Goal: Task Accomplishment & Management: Use online tool/utility

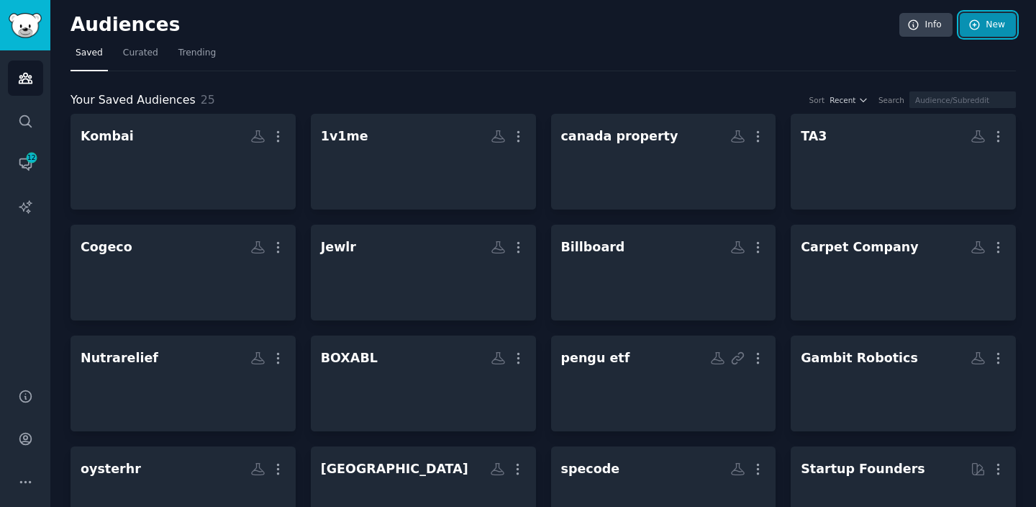
click at [976, 30] on icon at bounding box center [975, 25] width 13 height 13
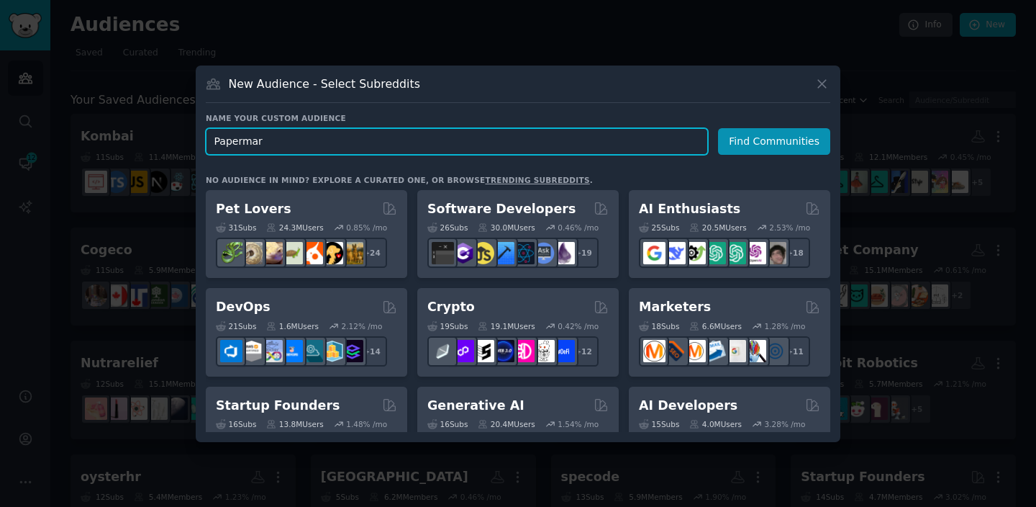
type input "Papermark"
click button "Find Communities" at bounding box center [774, 141] width 112 height 27
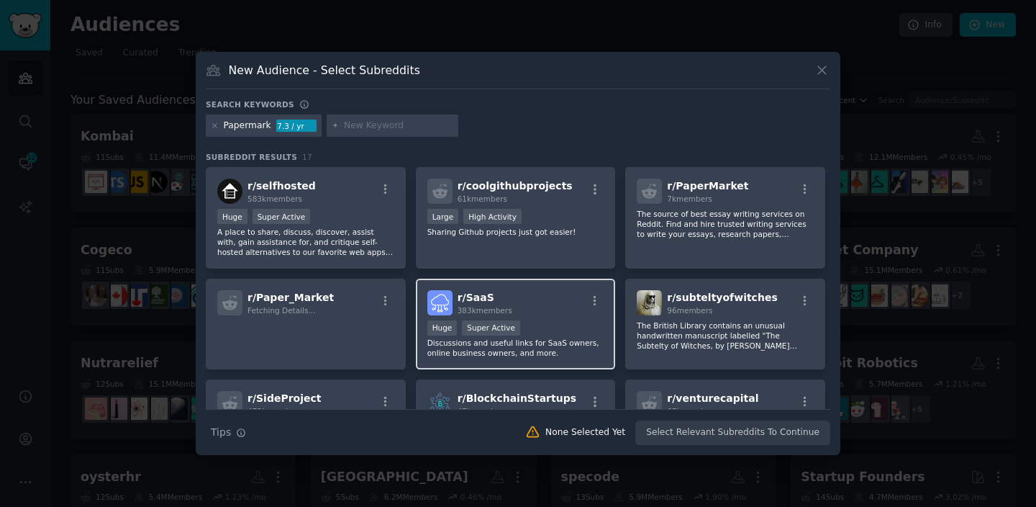
click at [528, 322] on div ">= 95th percentile for submissions / day Huge Super Active" at bounding box center [515, 329] width 177 height 18
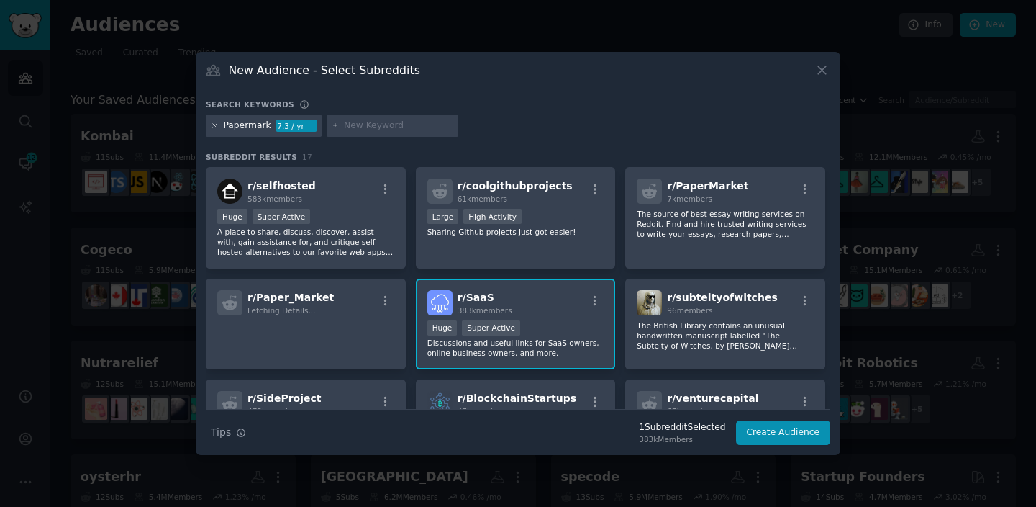
click at [212, 129] on icon at bounding box center [215, 126] width 8 height 8
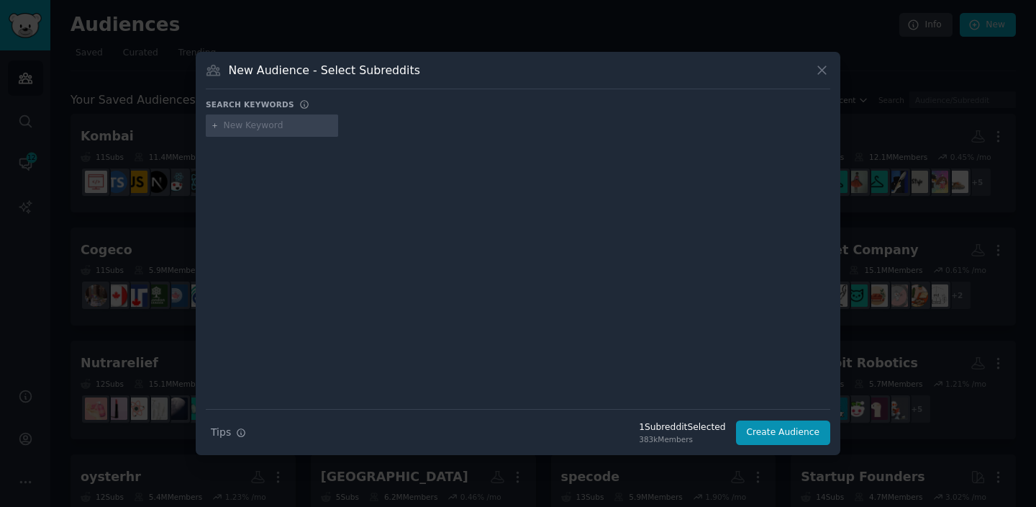
click at [234, 129] on input "text" at bounding box center [278, 125] width 109 height 13
type input "entrep"
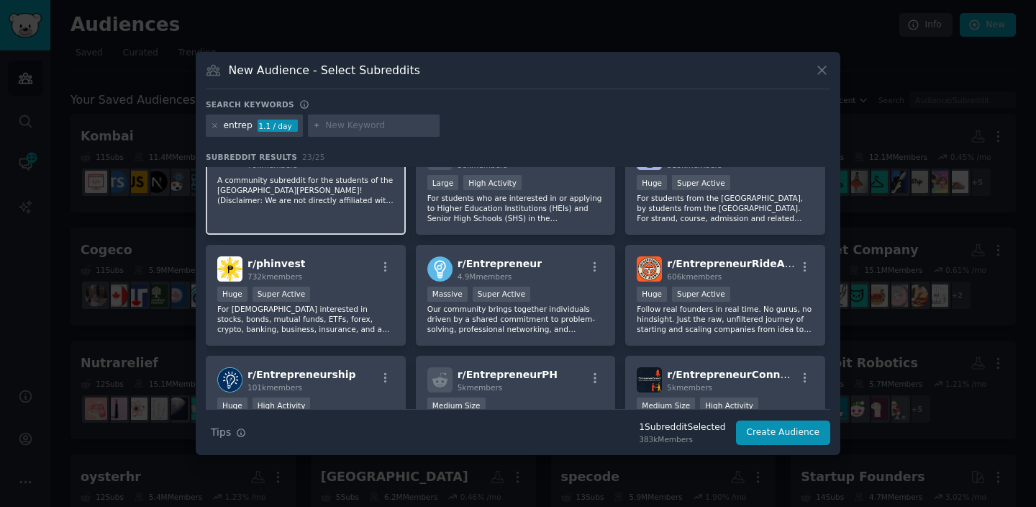
scroll to position [35, 0]
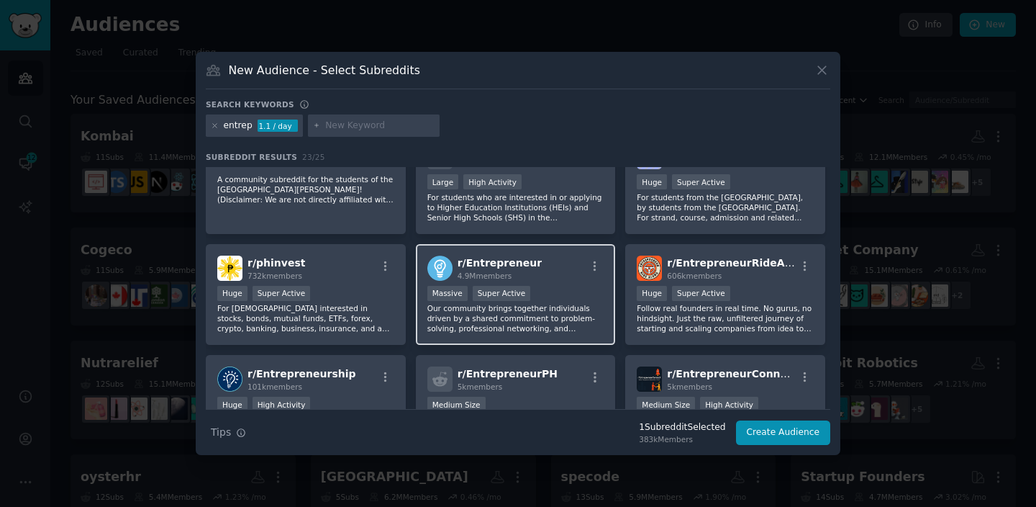
click at [555, 284] on div "r/ Entrepreneur 4.9M members Massive Super Active Our community brings together…" at bounding box center [516, 294] width 200 height 101
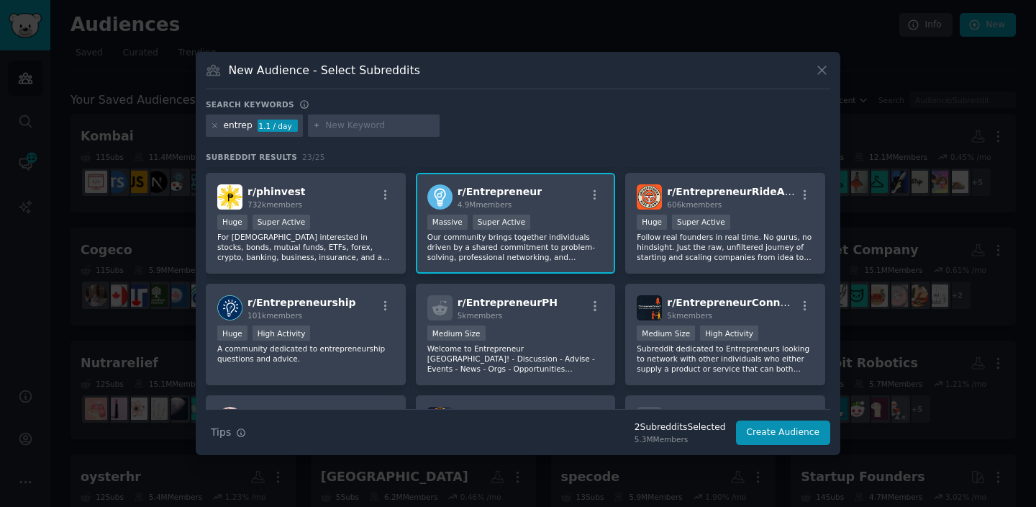
scroll to position [114, 0]
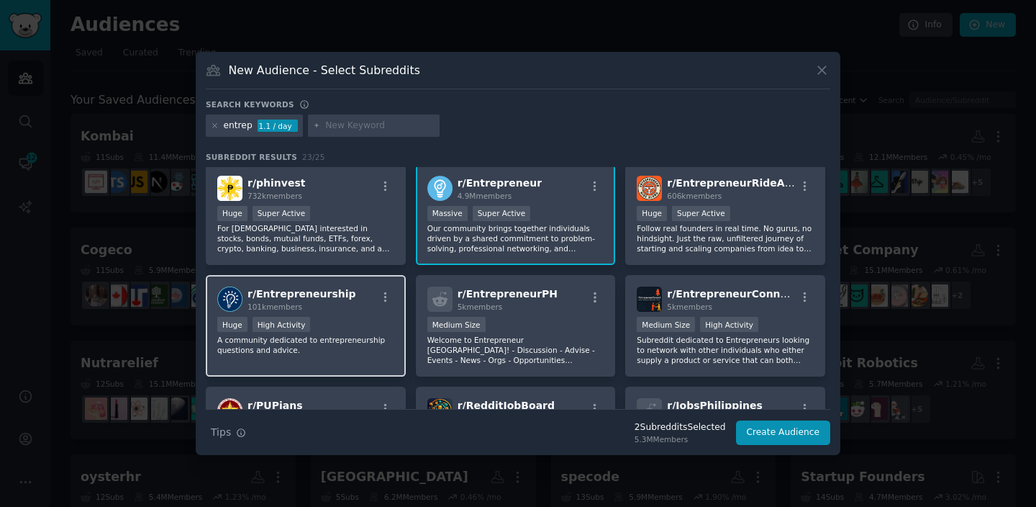
click at [353, 335] on p "A community dedicated to entrepreneurship questions and advice." at bounding box center [305, 345] width 177 height 20
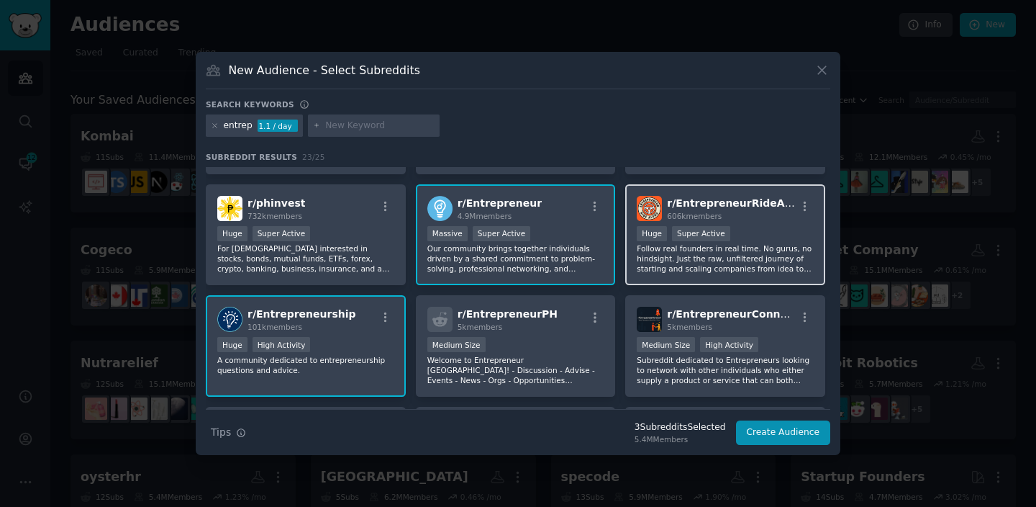
scroll to position [91, 0]
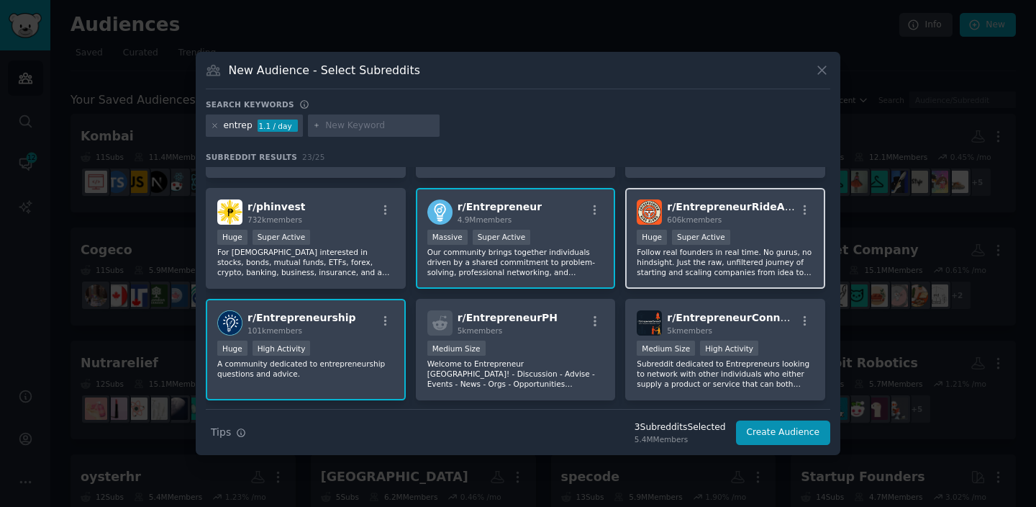
click at [799, 202] on div "r/ EntrepreneurRideAlong 606k members" at bounding box center [725, 211] width 177 height 25
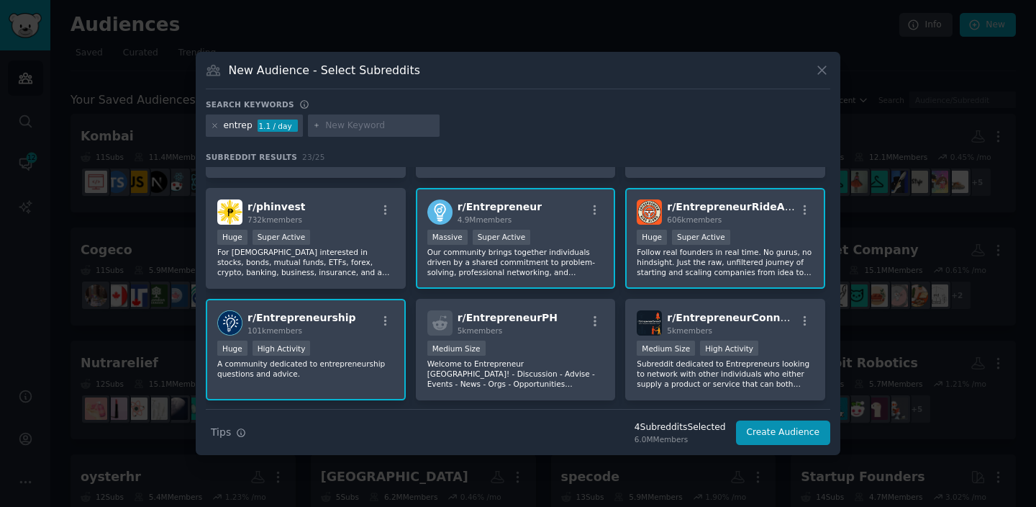
click at [218, 127] on div "entrep 1.1 / day" at bounding box center [254, 125] width 97 height 23
click at [206, 127] on div "entrep 1.1 / day" at bounding box center [254, 125] width 97 height 23
click at [213, 127] on icon at bounding box center [215, 126] width 8 height 8
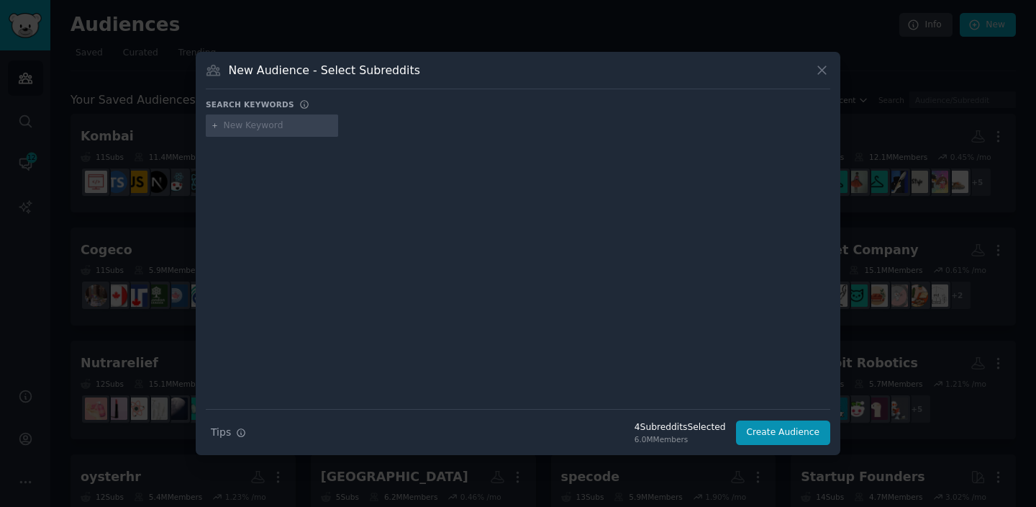
click at [260, 128] on input "text" at bounding box center [278, 125] width 109 height 13
type input "smallbusiness"
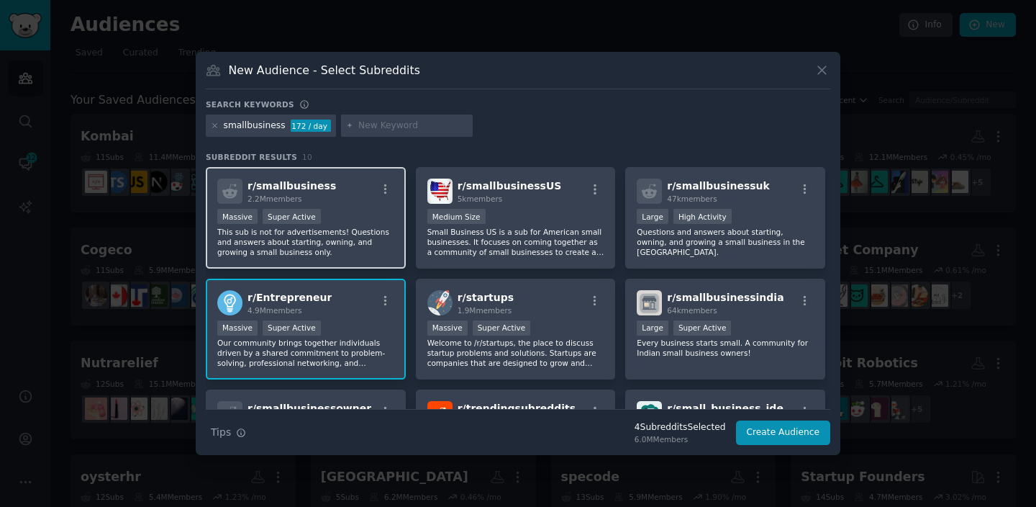
click at [360, 219] on div "Massive Super Active" at bounding box center [305, 218] width 177 height 18
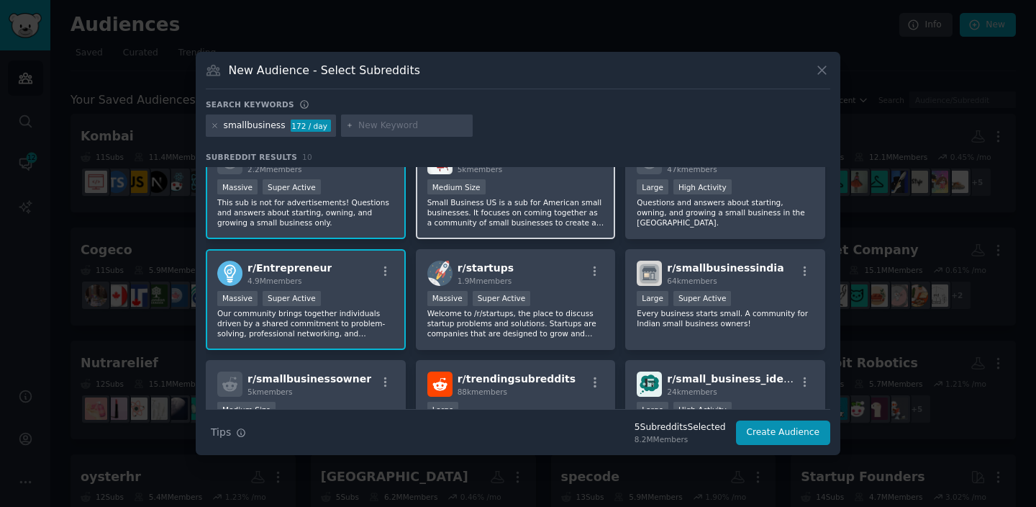
scroll to position [38, 0]
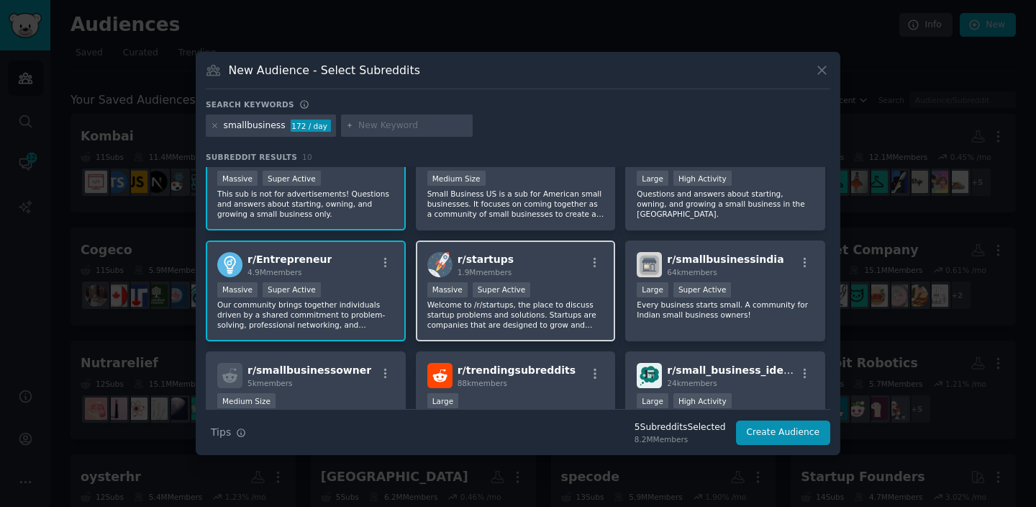
click at [543, 264] on div "r/ startups 1.9M members" at bounding box center [515, 264] width 177 height 25
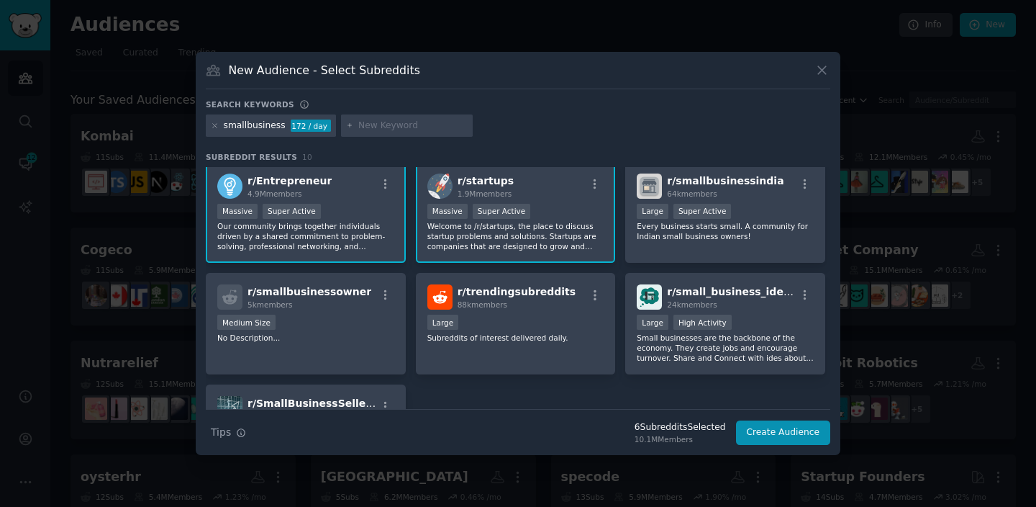
scroll to position [127, 0]
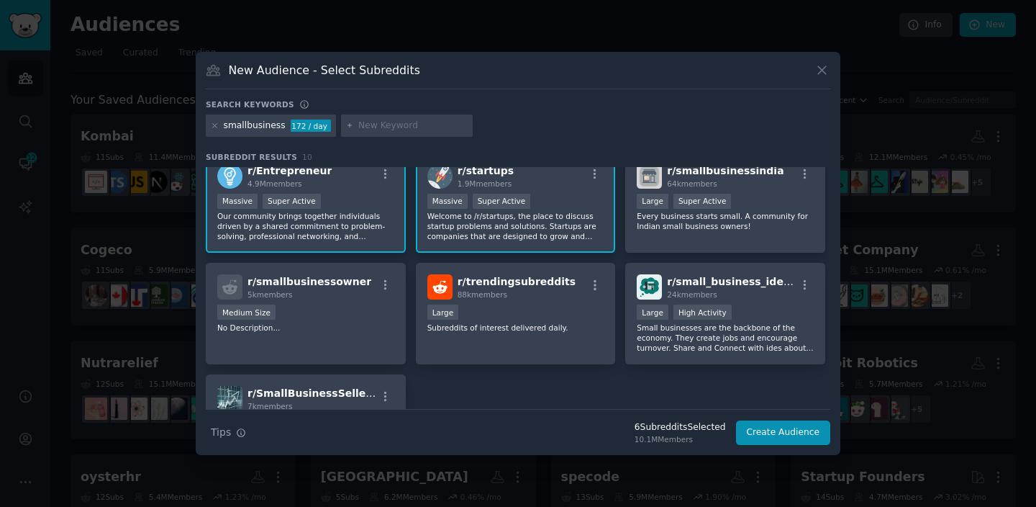
click at [221, 127] on div "smallbusiness 172 / day" at bounding box center [271, 125] width 130 height 23
click at [216, 127] on icon at bounding box center [215, 126] width 8 height 8
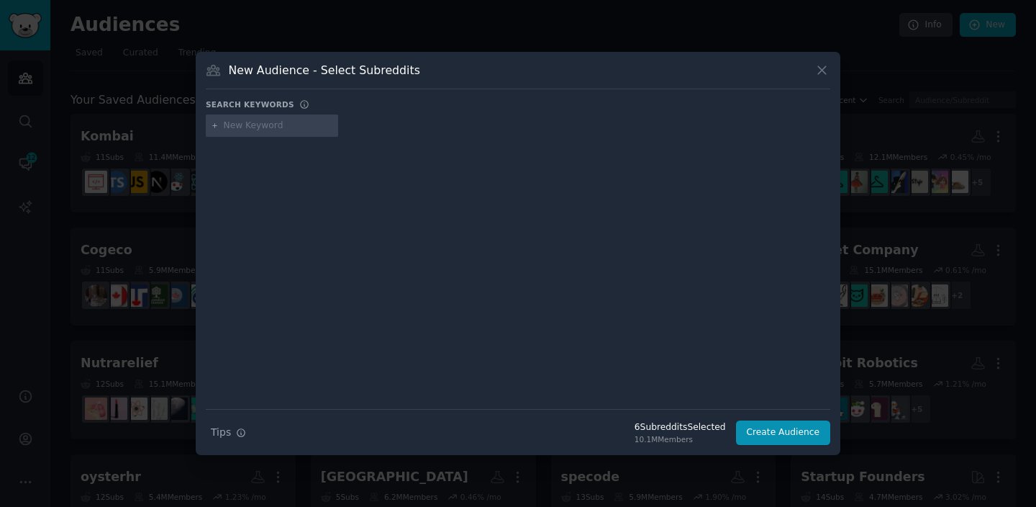
click at [242, 132] on div at bounding box center [272, 125] width 132 height 23
click at [242, 130] on input "text" at bounding box center [278, 125] width 109 height 13
type input "leanstartup"
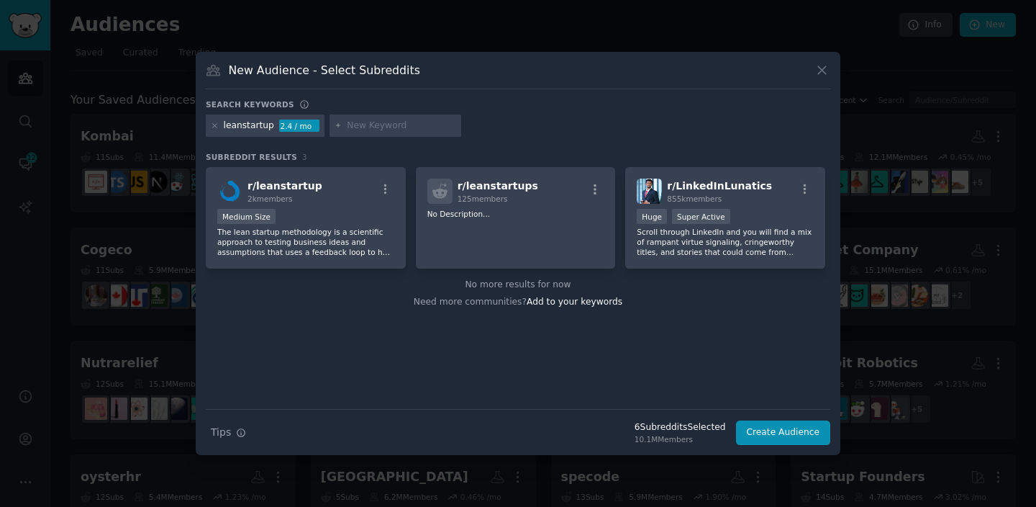
click at [309, 219] on div "Medium Size" at bounding box center [305, 218] width 177 height 18
click at [218, 128] on div "leanstartup 2.4 / mo" at bounding box center [265, 125] width 119 height 23
click at [214, 128] on icon at bounding box center [215, 126] width 8 height 8
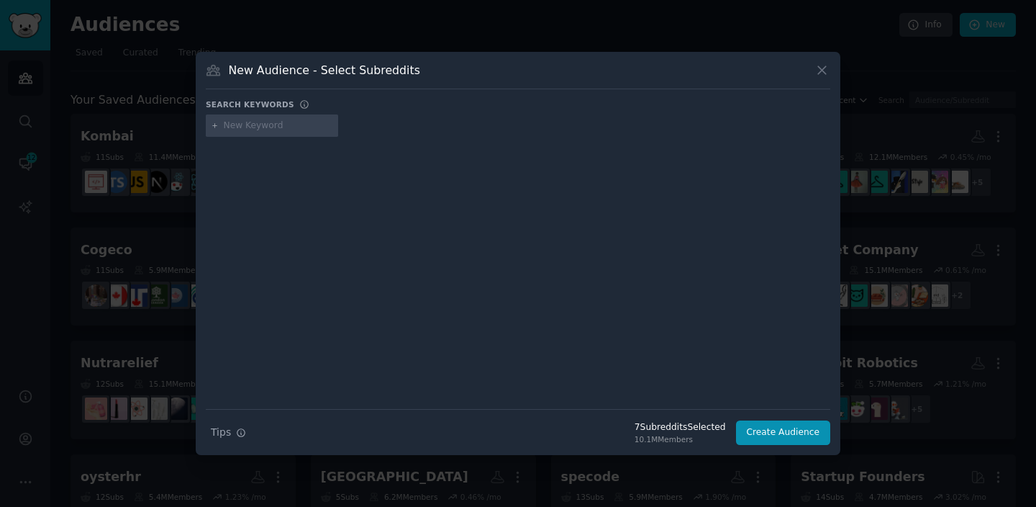
click at [237, 128] on input "text" at bounding box center [278, 125] width 109 height 13
type input "experienced"
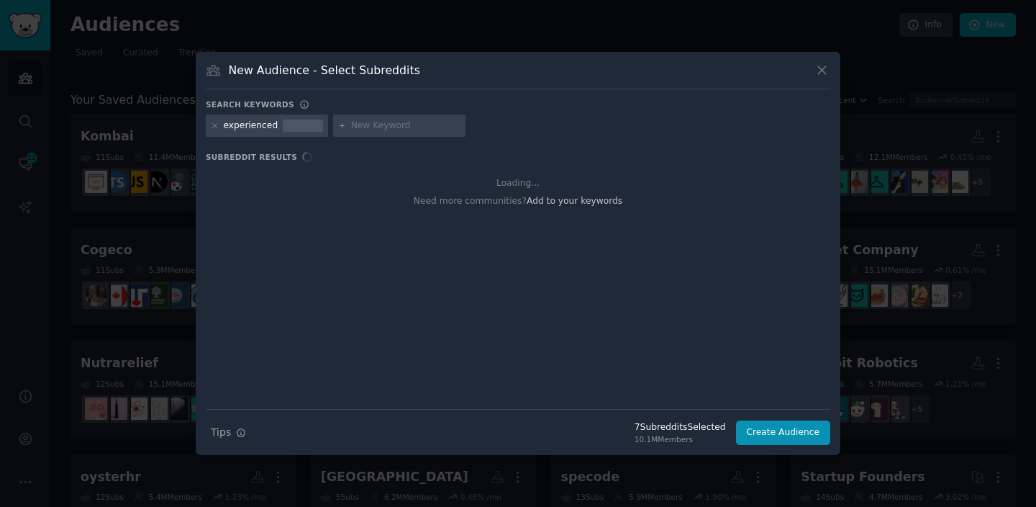
click at [218, 129] on div "experienced" at bounding box center [267, 125] width 122 height 23
click at [213, 128] on icon at bounding box center [215, 126] width 8 height 8
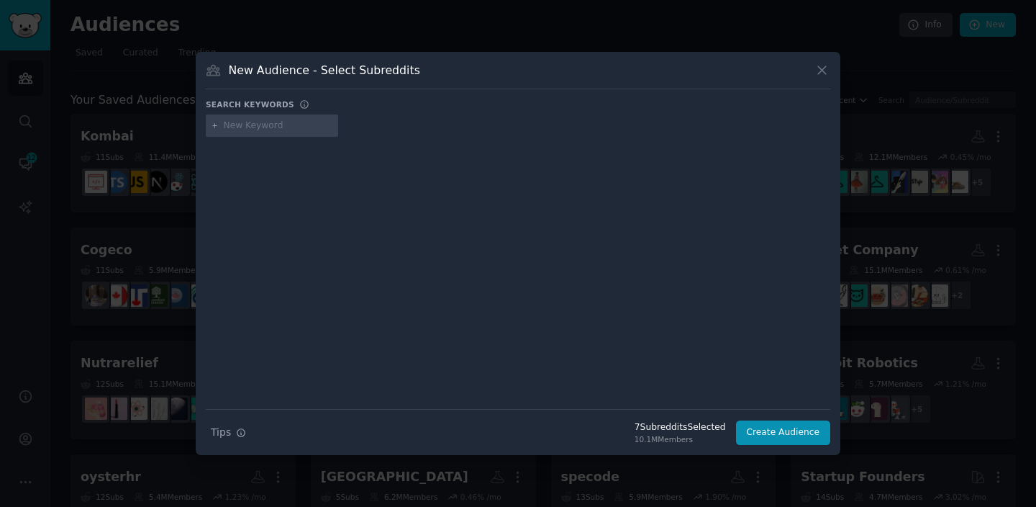
click at [242, 128] on input "text" at bounding box center [278, 125] width 109 height 13
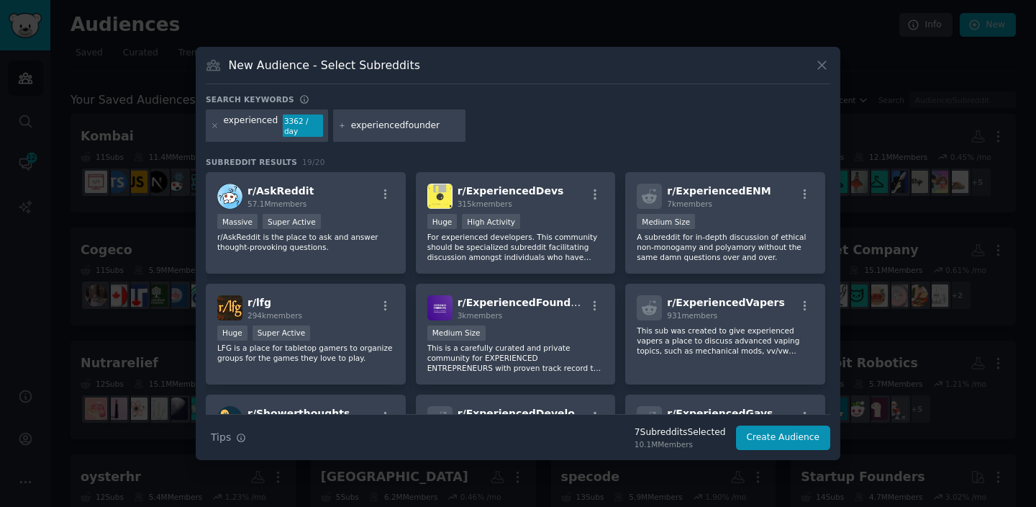
type input "experiencedfounders"
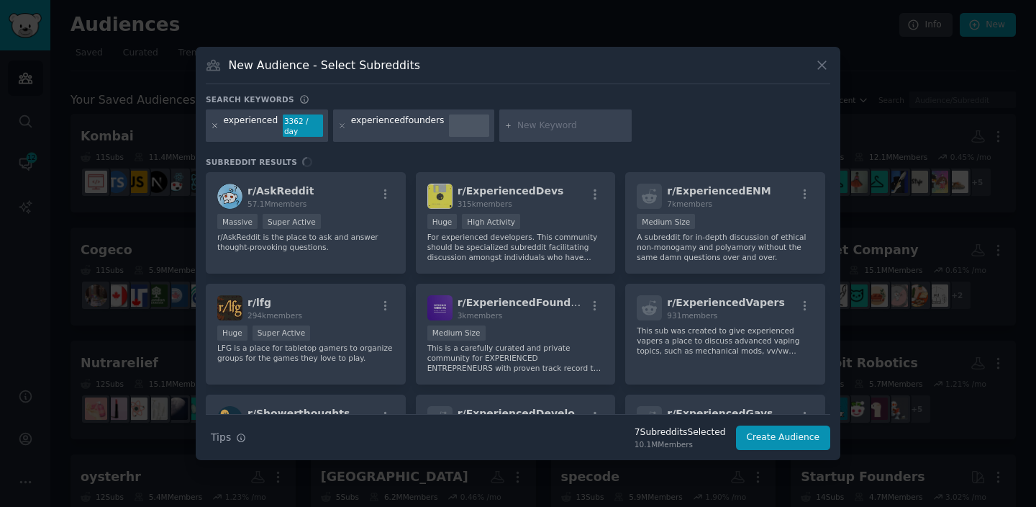
click at [213, 124] on icon at bounding box center [215, 126] width 4 height 4
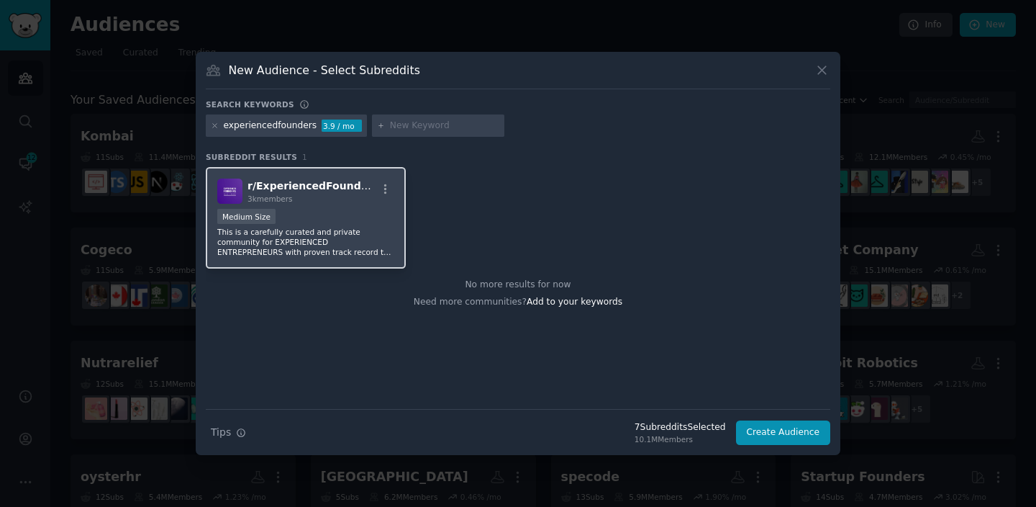
click at [353, 227] on p "This is a carefully curated and private community for EXPERIENCED ENTREPRENEURS…" at bounding box center [305, 242] width 177 height 30
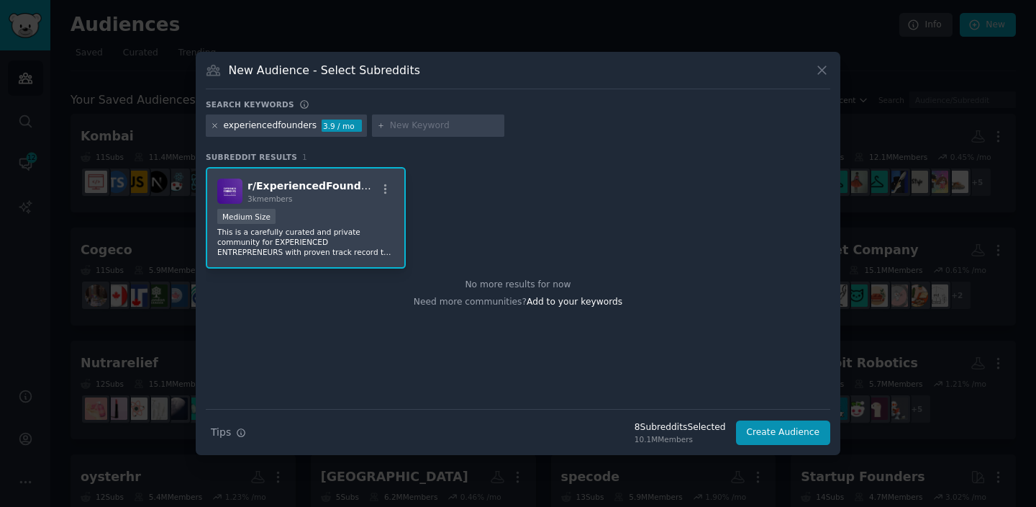
click at [214, 129] on icon at bounding box center [215, 126] width 8 height 8
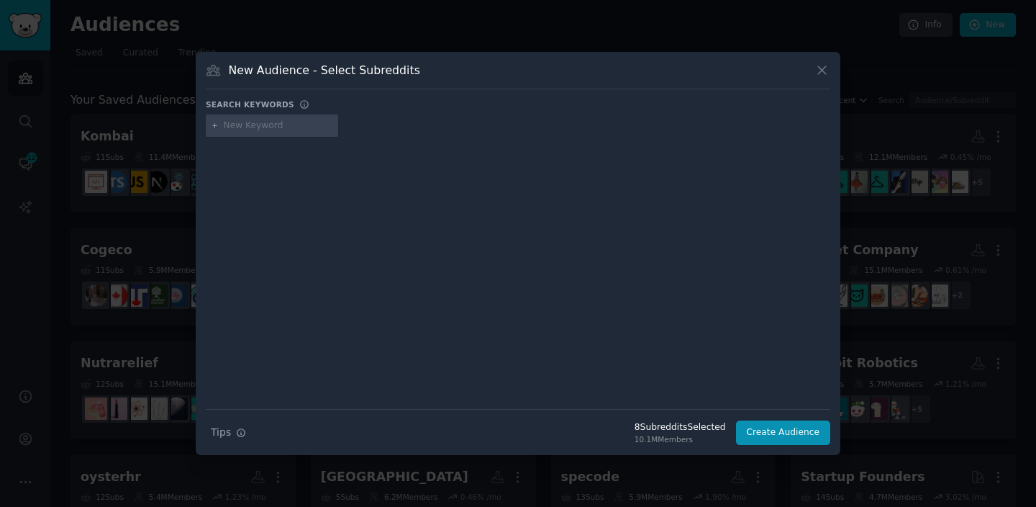
click at [237, 129] on input "text" at bounding box center [278, 125] width 109 height 13
type input "techsupport"
click at [781, 425] on button "Create Audience" at bounding box center [783, 432] width 95 height 24
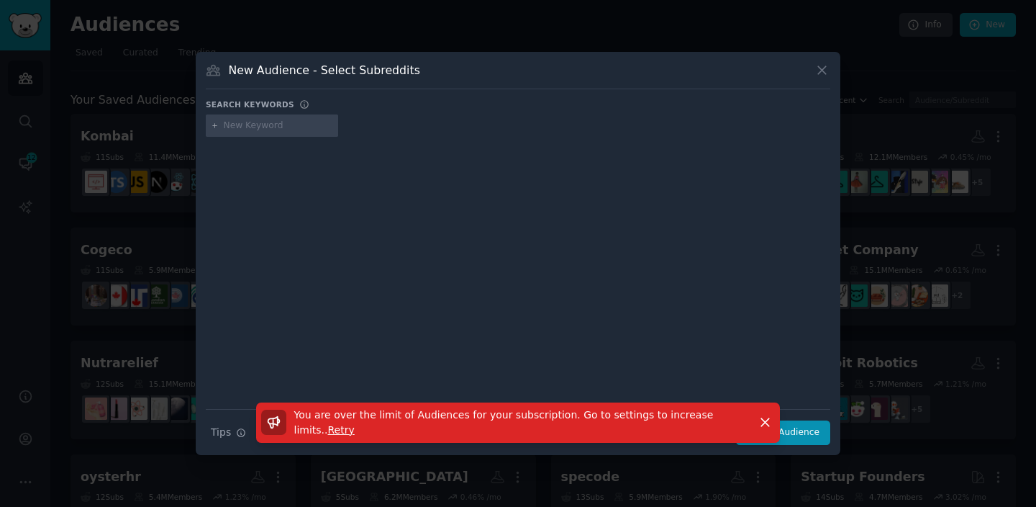
click at [816, 435] on div "You are over the limit of Audiences for your subscription. Go to settings to in…" at bounding box center [518, 428] width 645 height 53
click at [763, 422] on icon "button" at bounding box center [765, 423] width 8 height 8
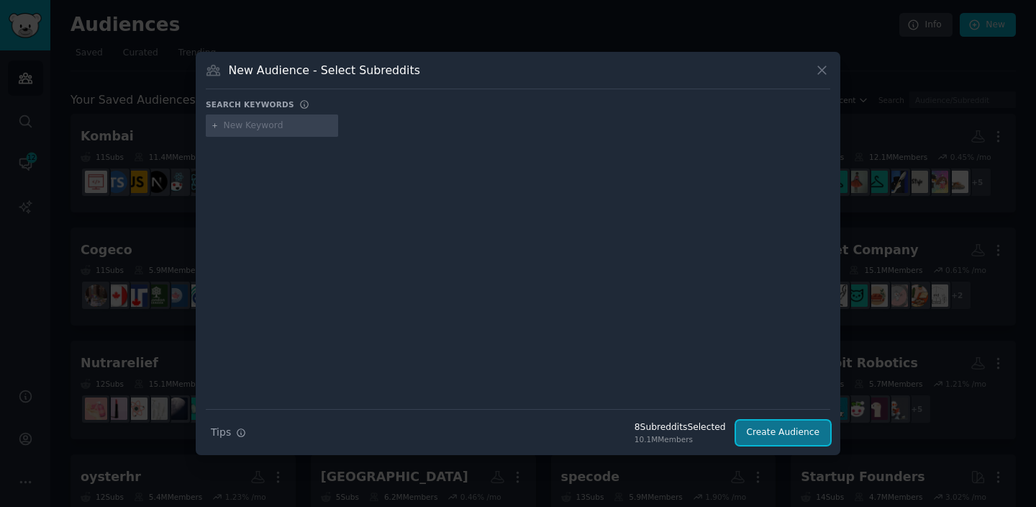
click at [767, 430] on button "Create Audience" at bounding box center [783, 432] width 95 height 24
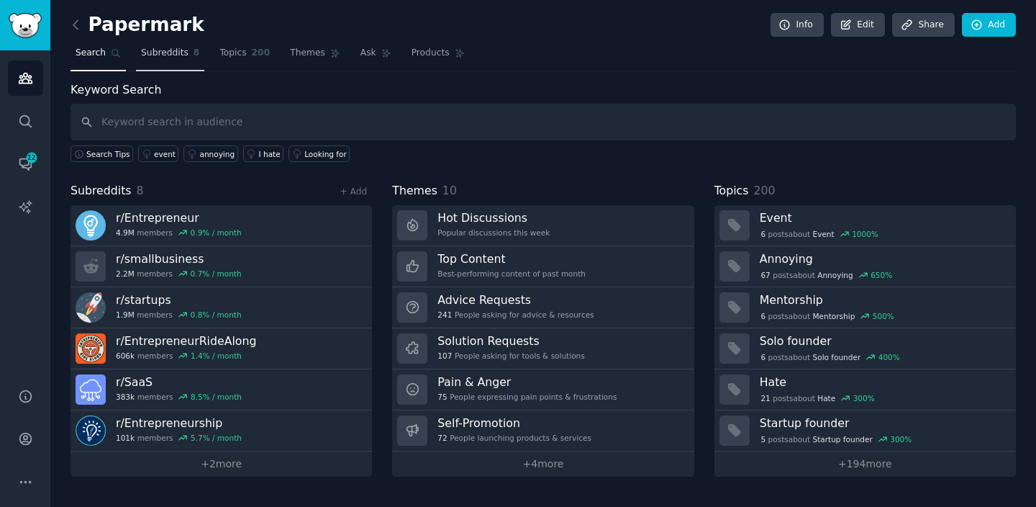
click at [164, 52] on span "Subreddits" at bounding box center [164, 53] width 47 height 13
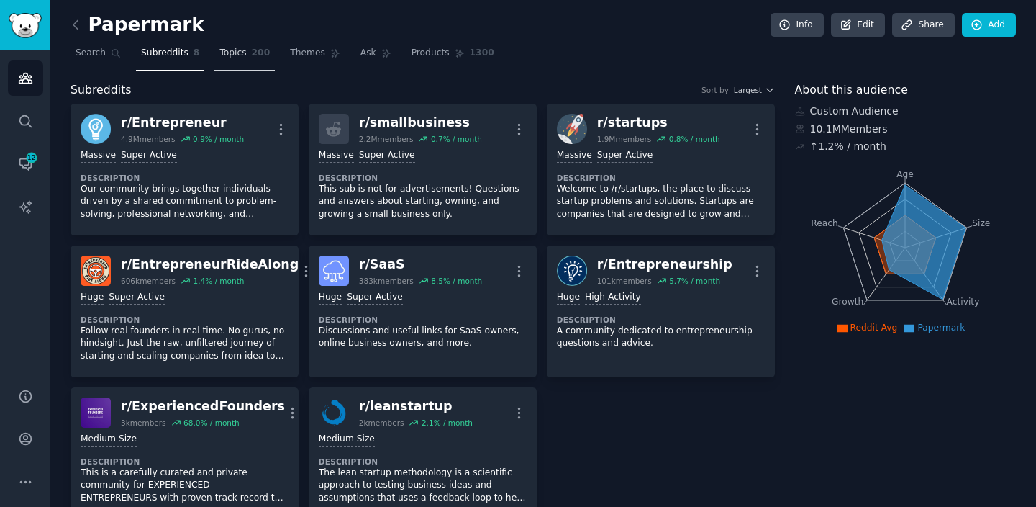
click at [252, 53] on span "200" at bounding box center [261, 53] width 19 height 13
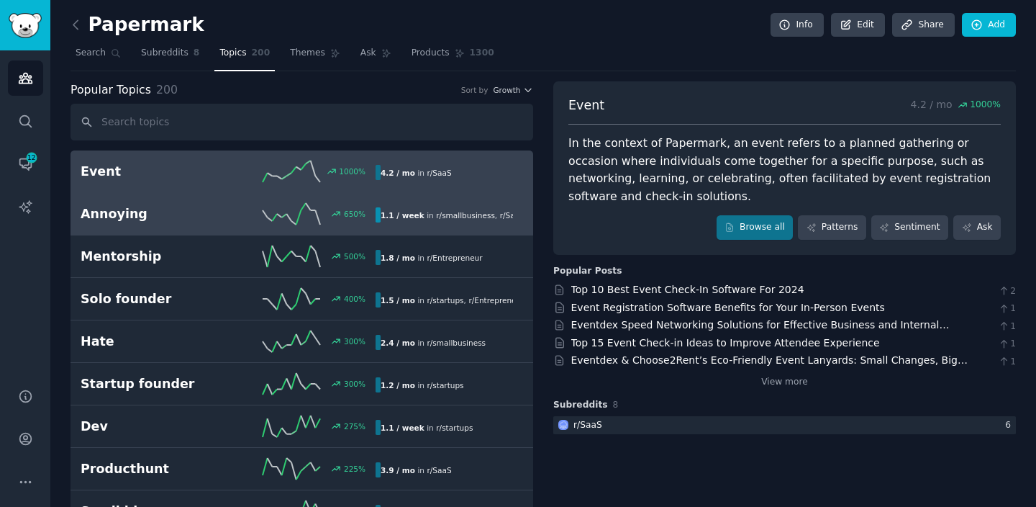
scroll to position [27, 0]
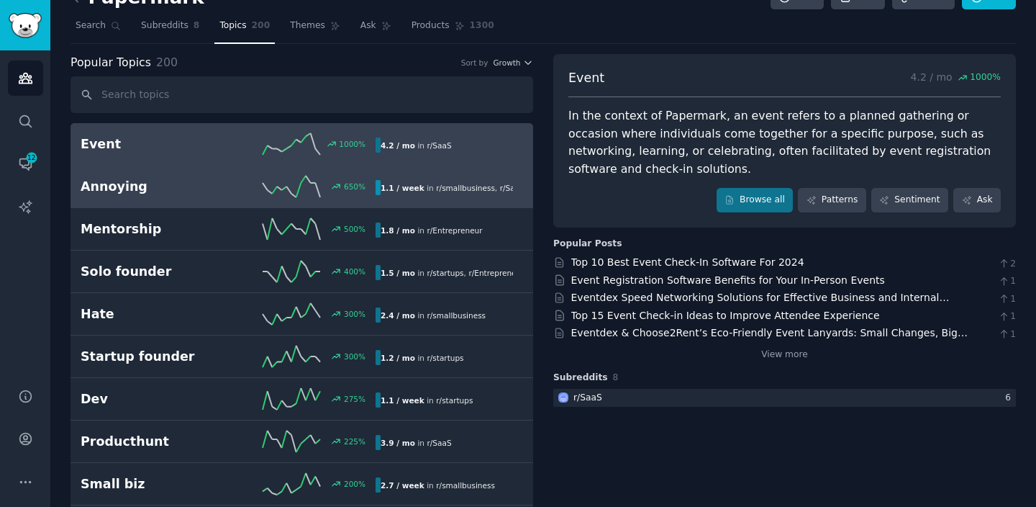
click at [259, 186] on div "650 %" at bounding box center [302, 187] width 148 height 22
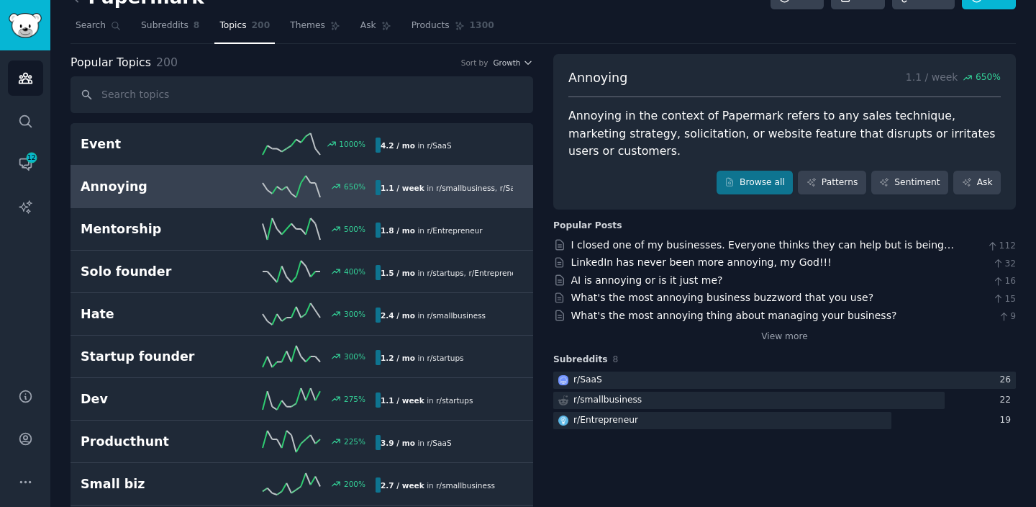
click at [514, 56] on div "Popular Topics 200 Sort by Growth" at bounding box center [302, 63] width 463 height 18
click at [514, 65] on span "Growth" at bounding box center [506, 63] width 27 height 10
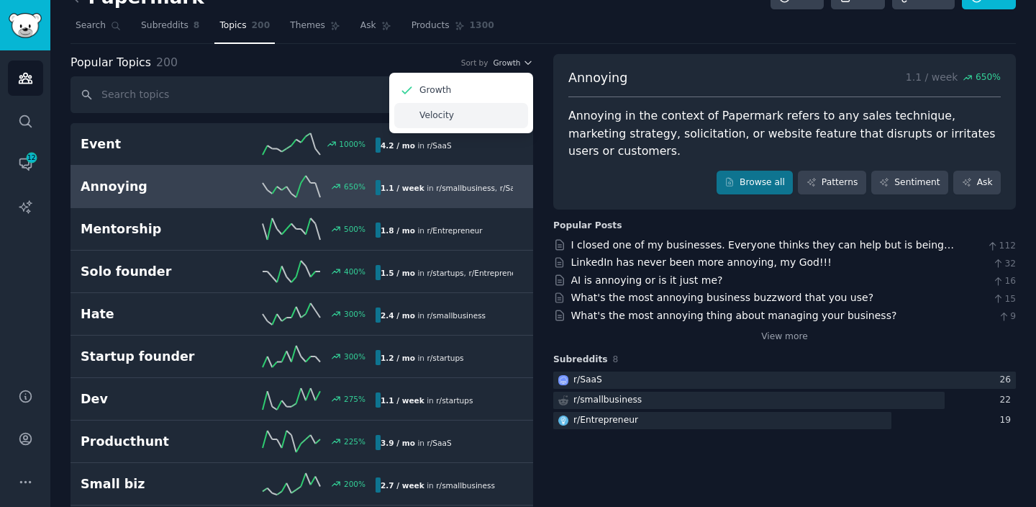
click at [500, 106] on div "Velocity" at bounding box center [461, 115] width 134 height 25
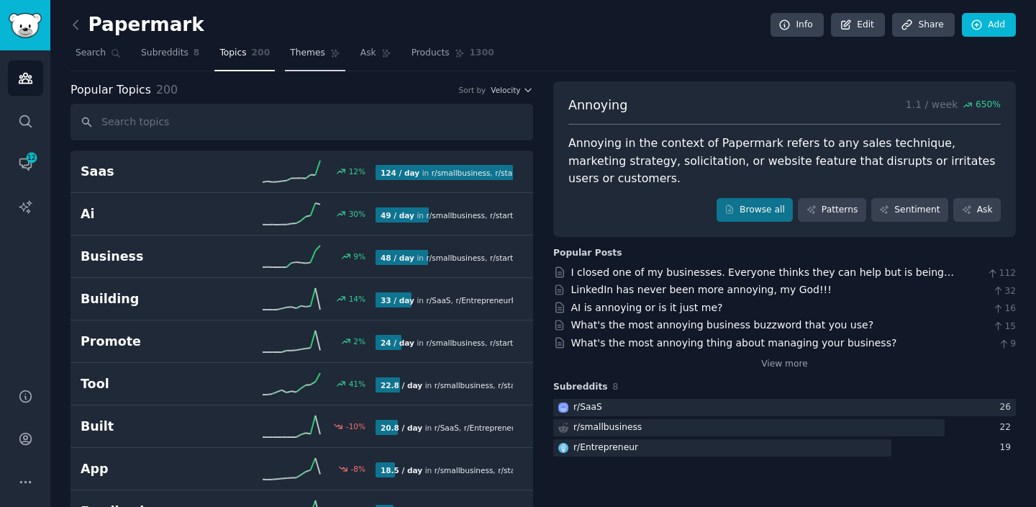
click at [310, 57] on span "Themes" at bounding box center [307, 53] width 35 height 13
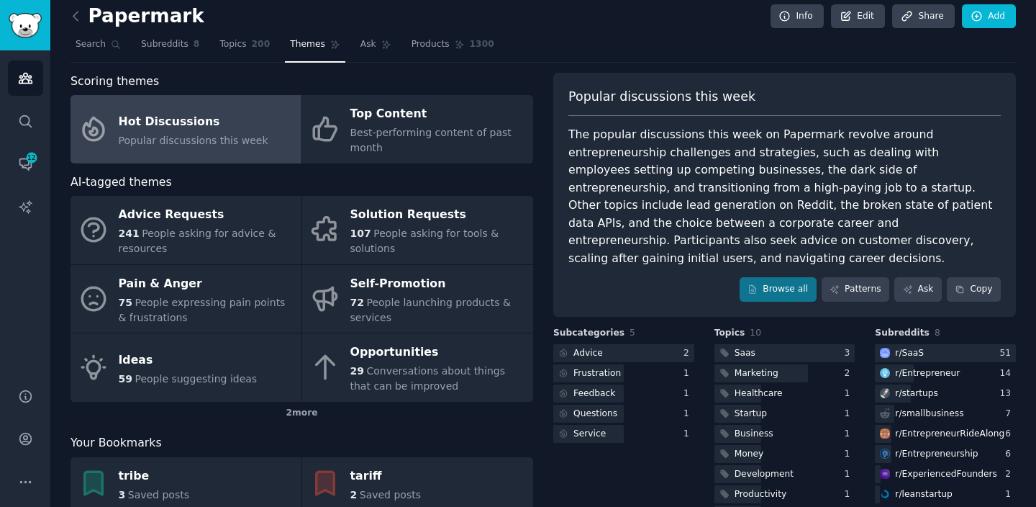
scroll to position [36, 0]
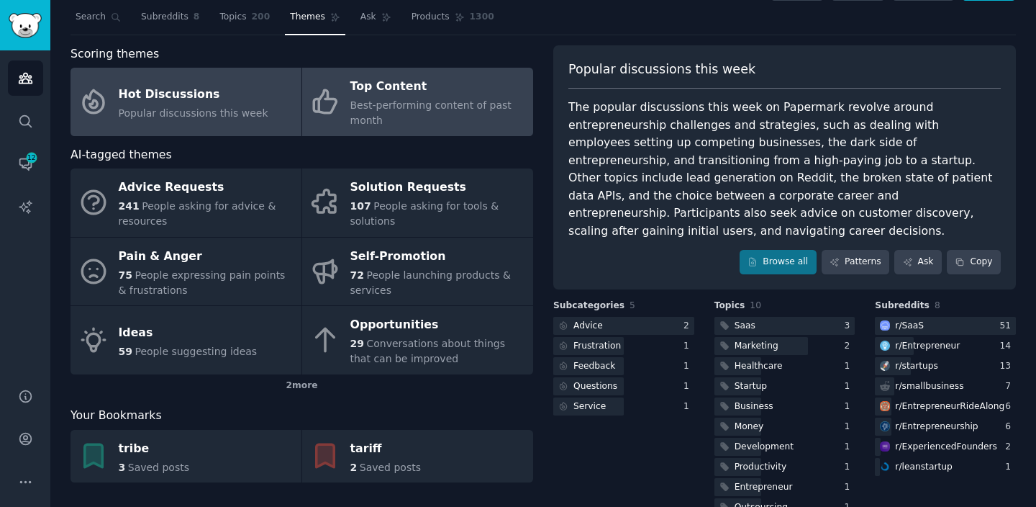
click at [490, 96] on div "Top Content" at bounding box center [438, 87] width 176 height 23
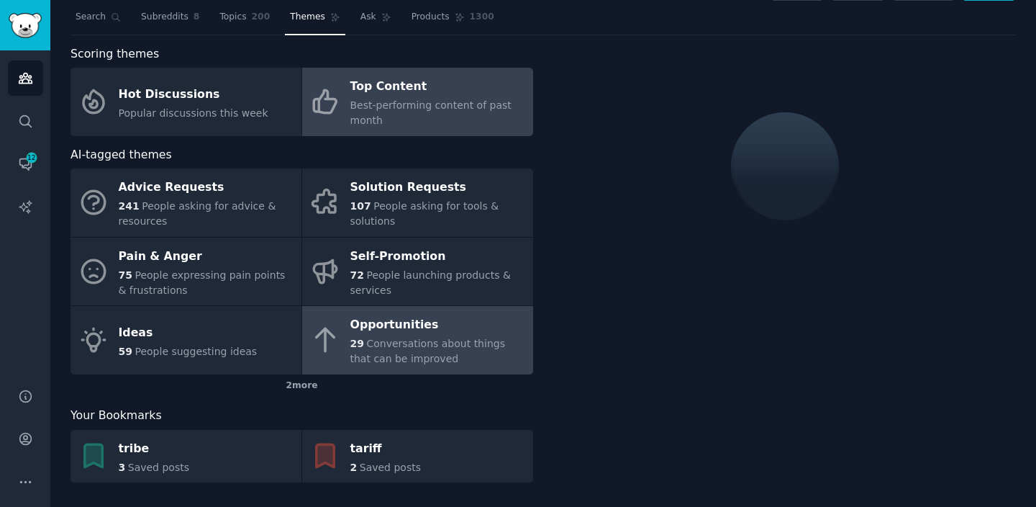
scroll to position [42, 0]
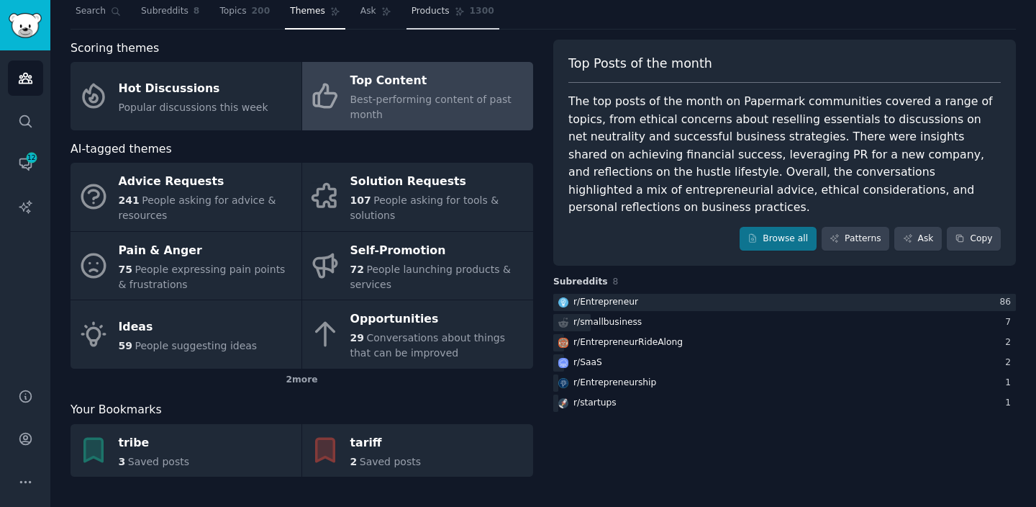
click at [437, 14] on span "Products" at bounding box center [431, 11] width 38 height 13
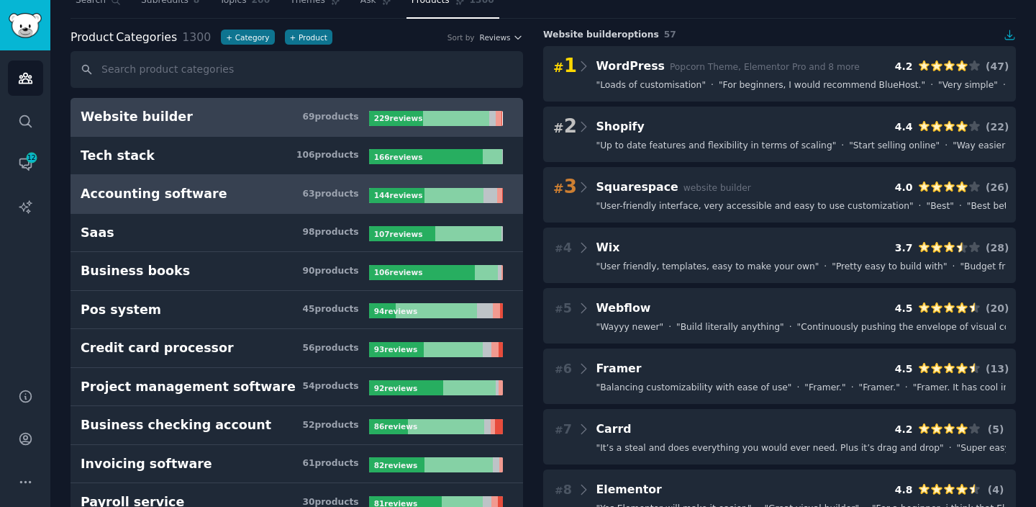
scroll to position [63, 0]
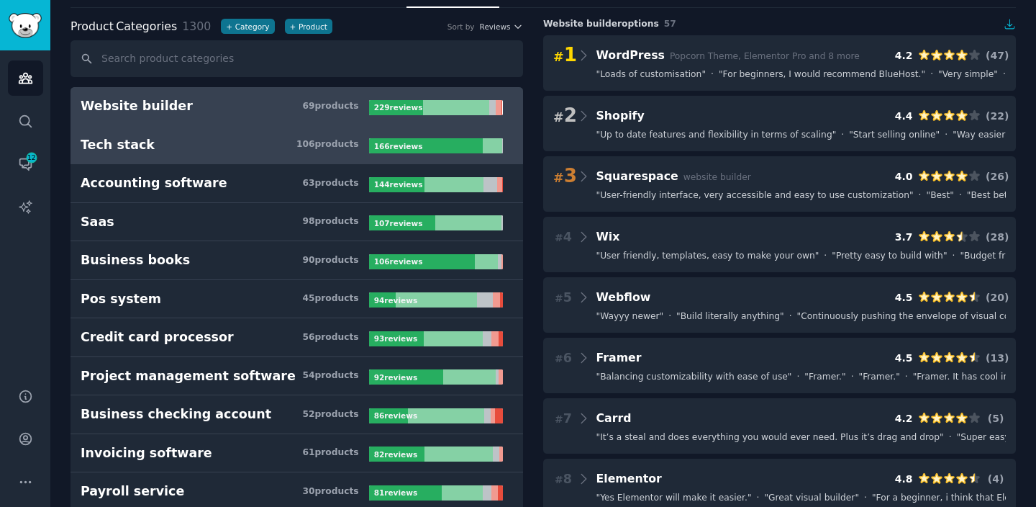
click at [463, 142] on div at bounding box center [426, 145] width 114 height 15
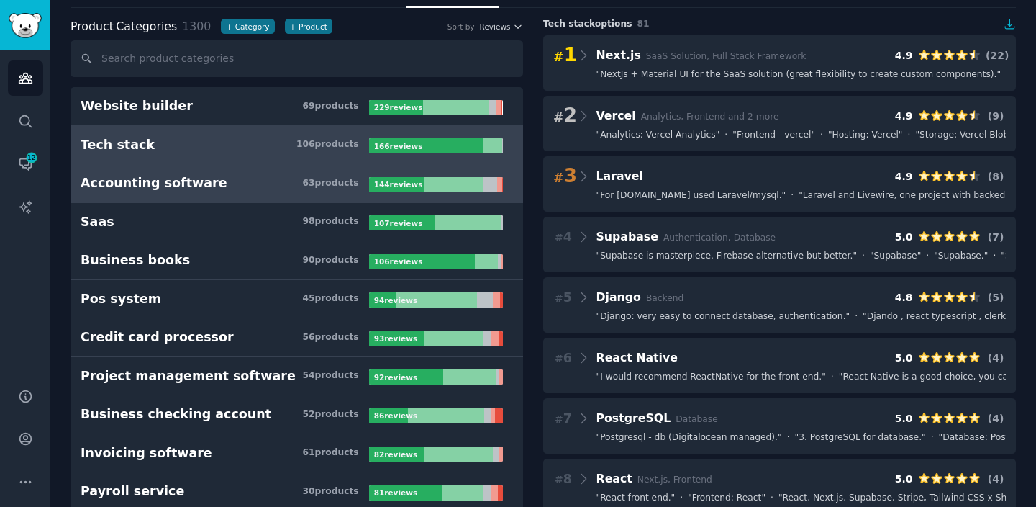
click at [468, 179] on div at bounding box center [454, 184] width 59 height 15
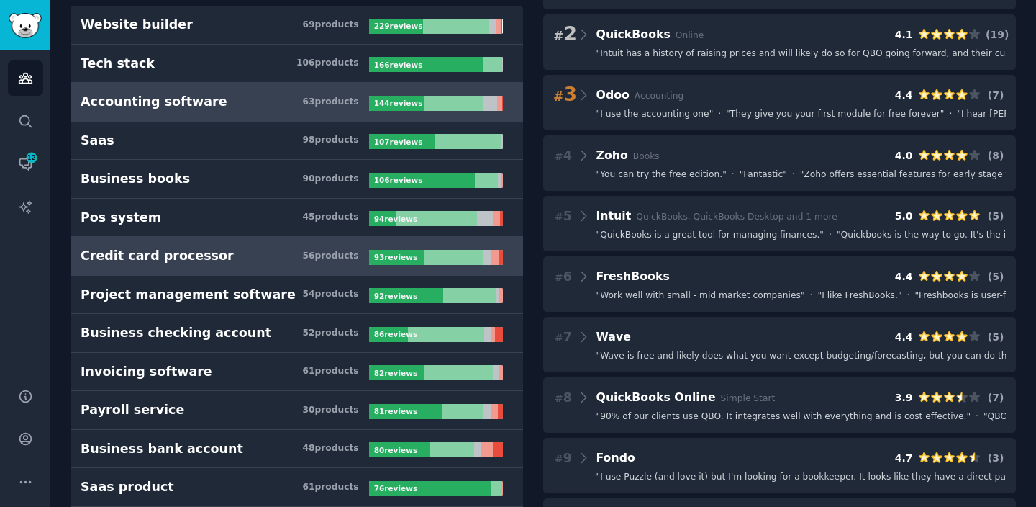
scroll to position [146, 0]
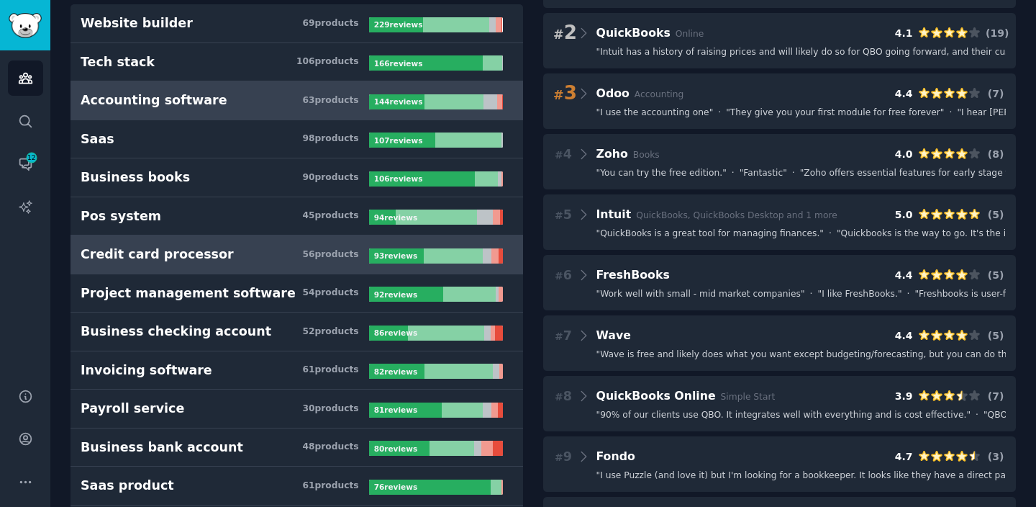
click at [443, 293] on div at bounding box center [469, 293] width 53 height 15
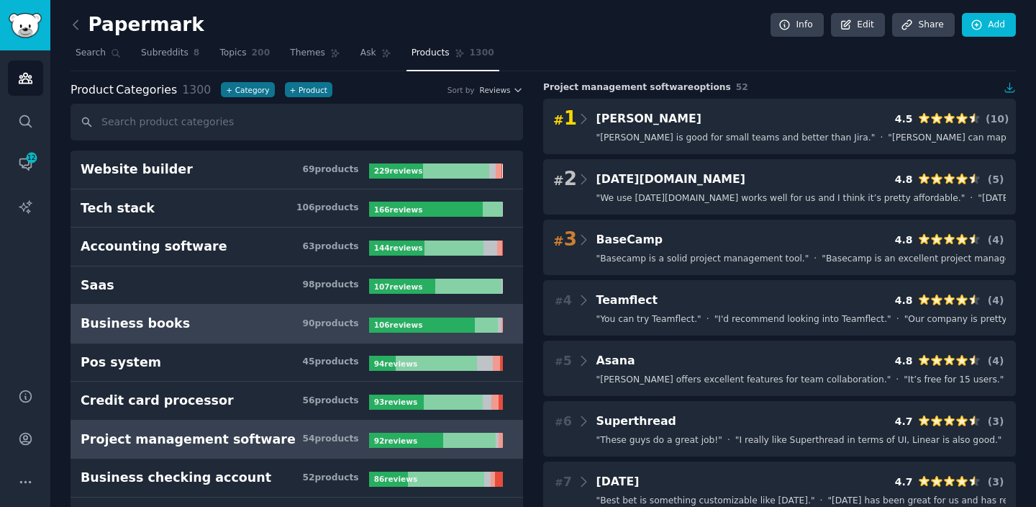
click at [368, 306] on link "Business books 90 product s 106 review s" at bounding box center [297, 323] width 453 height 39
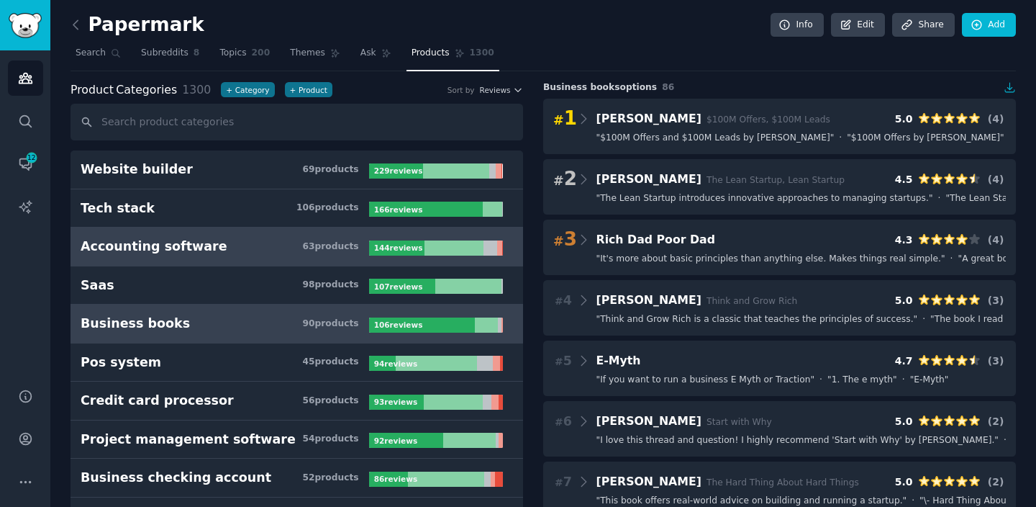
click at [343, 249] on div "63 product s" at bounding box center [330, 246] width 56 height 13
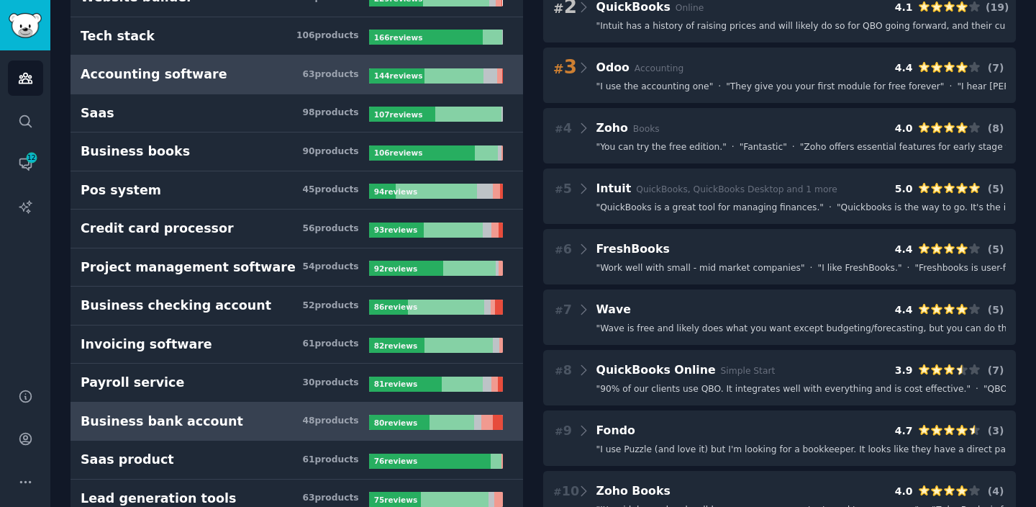
scroll to position [167, 0]
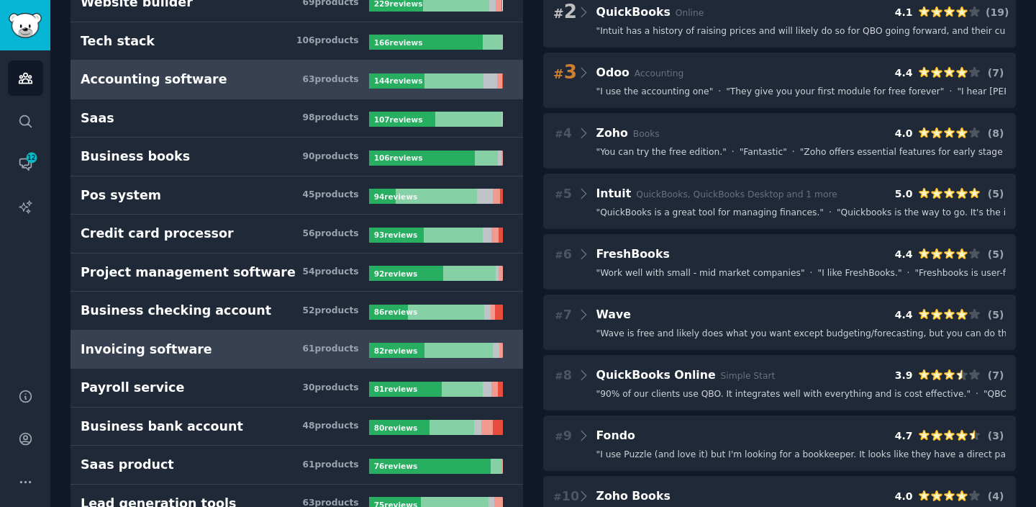
click at [307, 340] on h3 "Invoicing software 61 product s" at bounding box center [225, 349] width 289 height 18
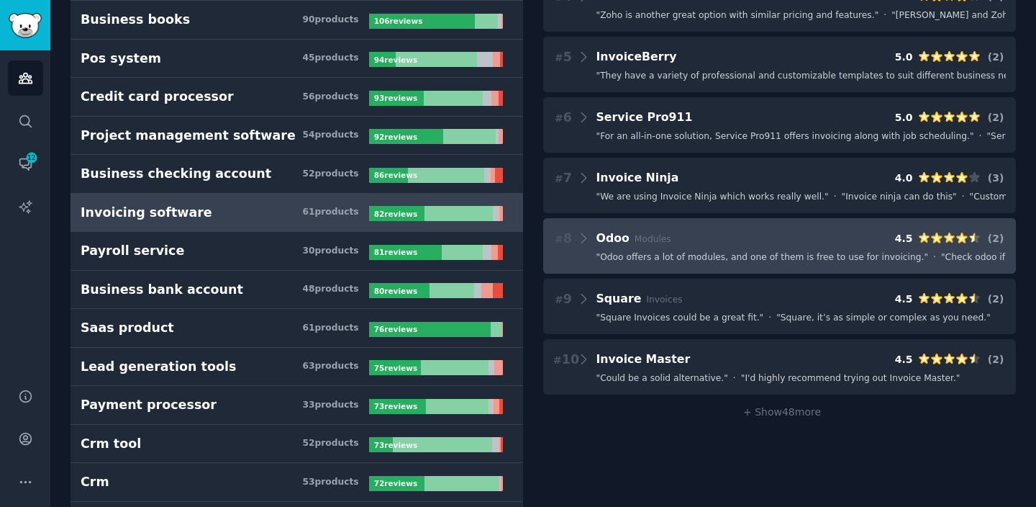
scroll to position [350, 0]
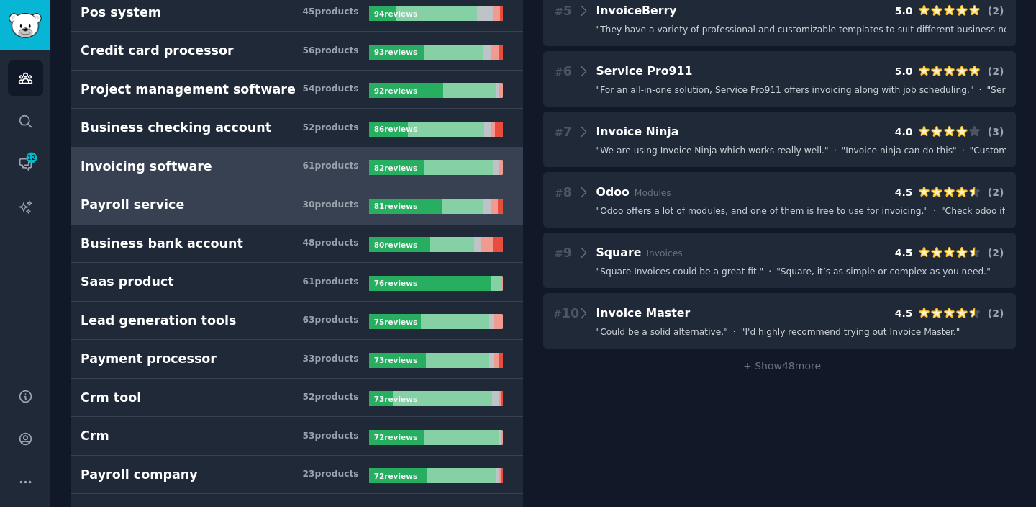
click at [288, 215] on link "Payroll service 30 product s 81 review s" at bounding box center [297, 205] width 453 height 39
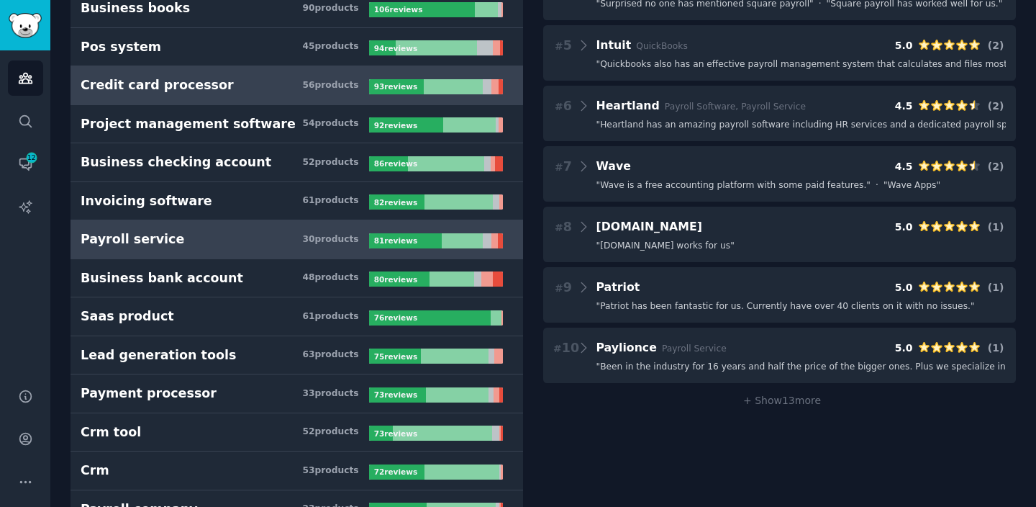
scroll to position [322, 0]
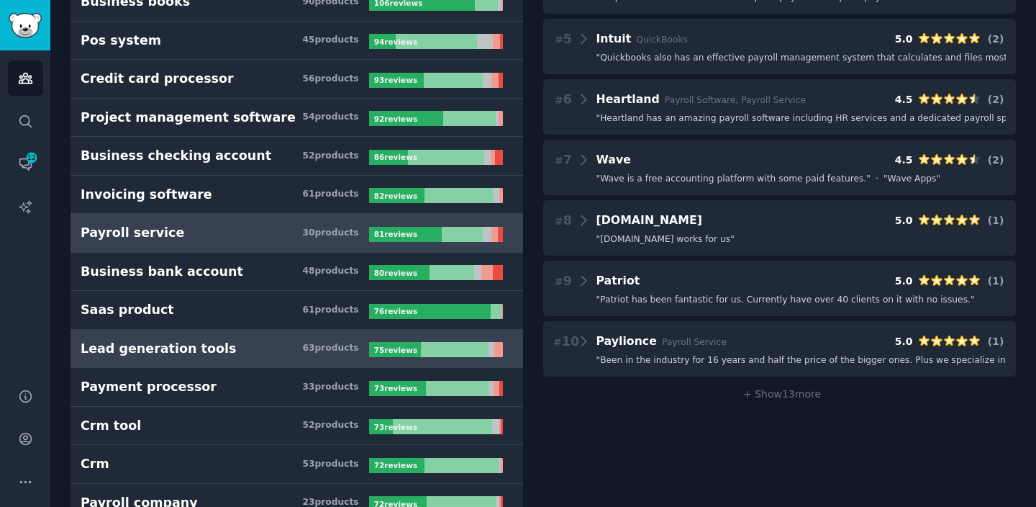
click at [283, 350] on h3 "Lead generation tools 63 product s" at bounding box center [225, 349] width 289 height 18
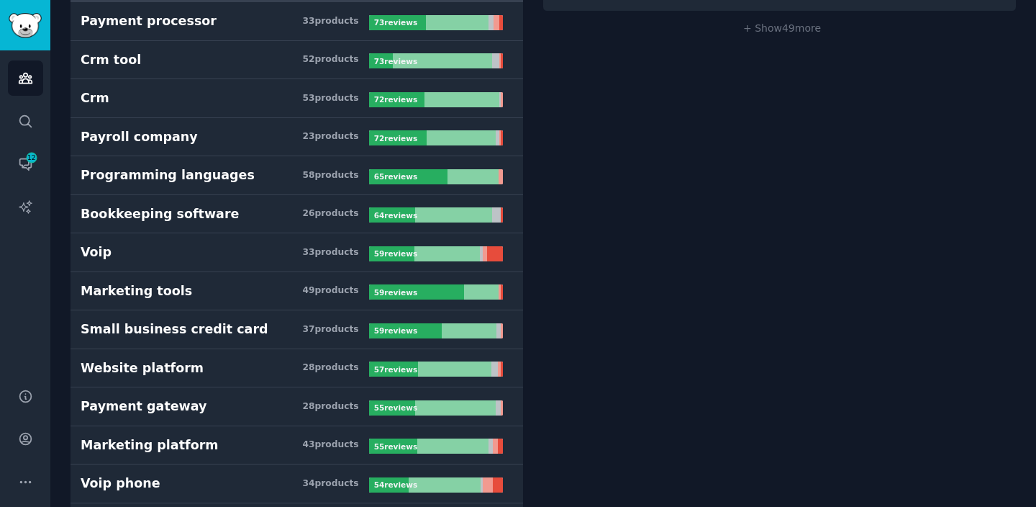
scroll to position [689, 0]
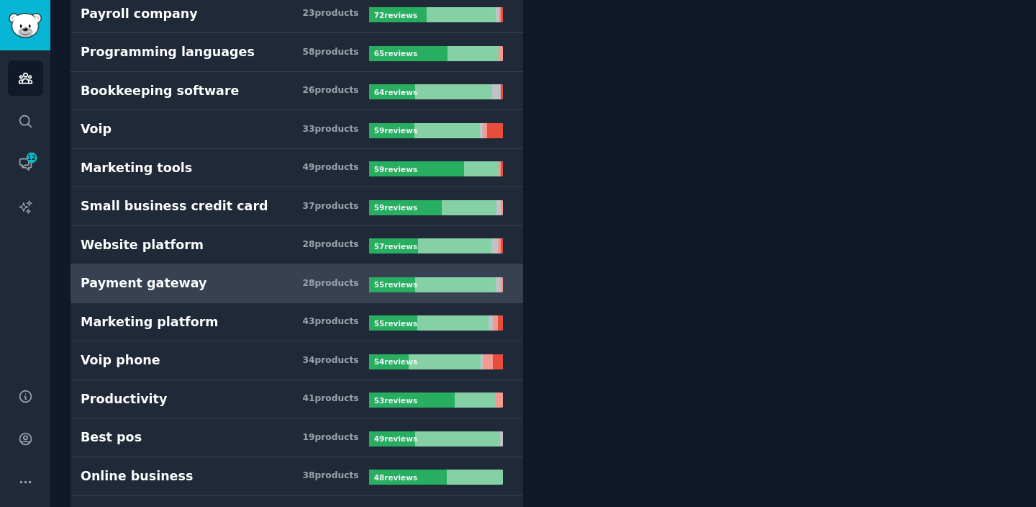
click at [235, 299] on link "Payment gateway 28 product s 55 review s" at bounding box center [297, 283] width 453 height 39
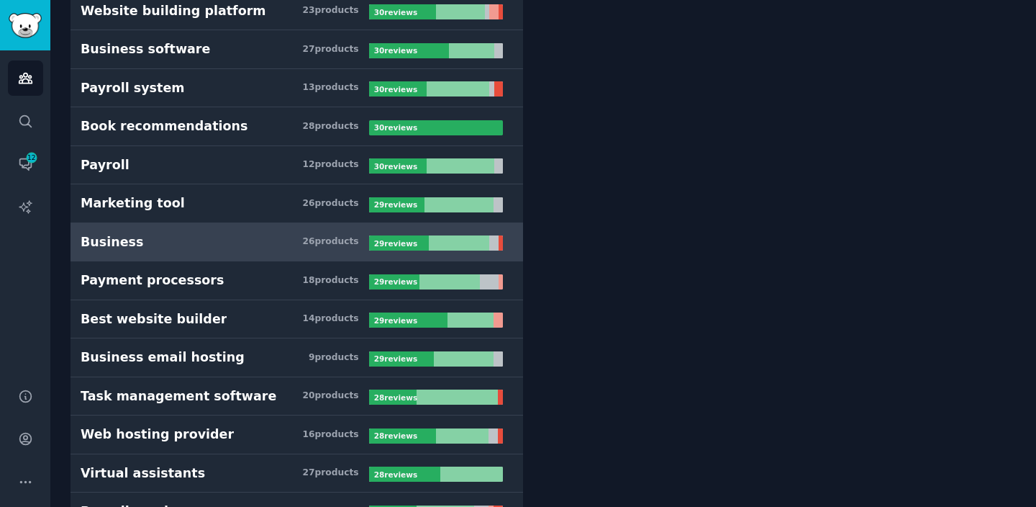
scroll to position [2200, 0]
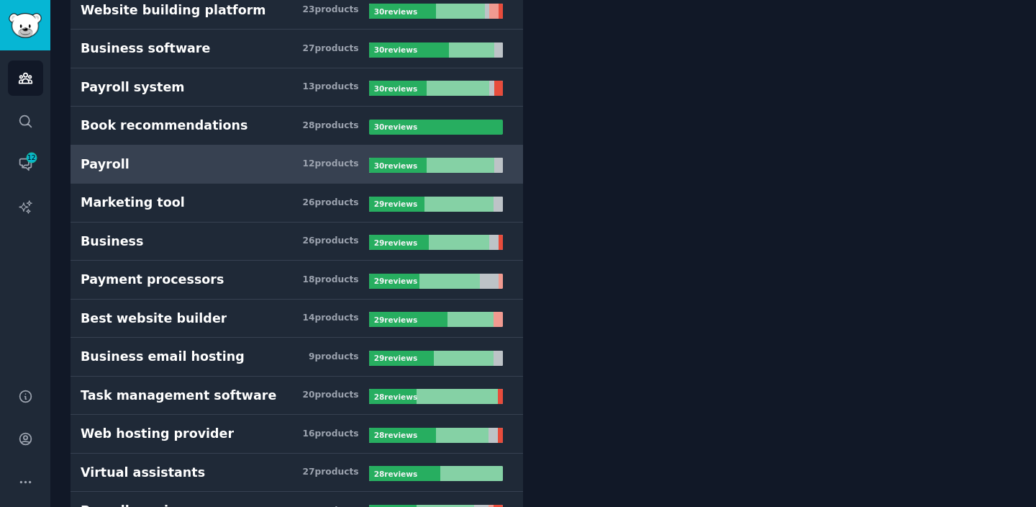
click at [237, 164] on h3 "Payroll 12 product s" at bounding box center [225, 164] width 289 height 18
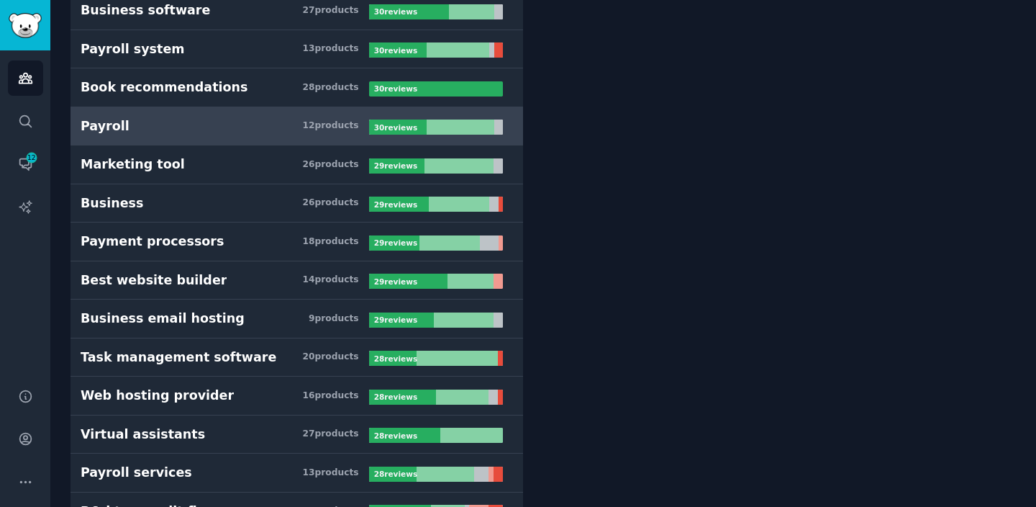
scroll to position [2239, 0]
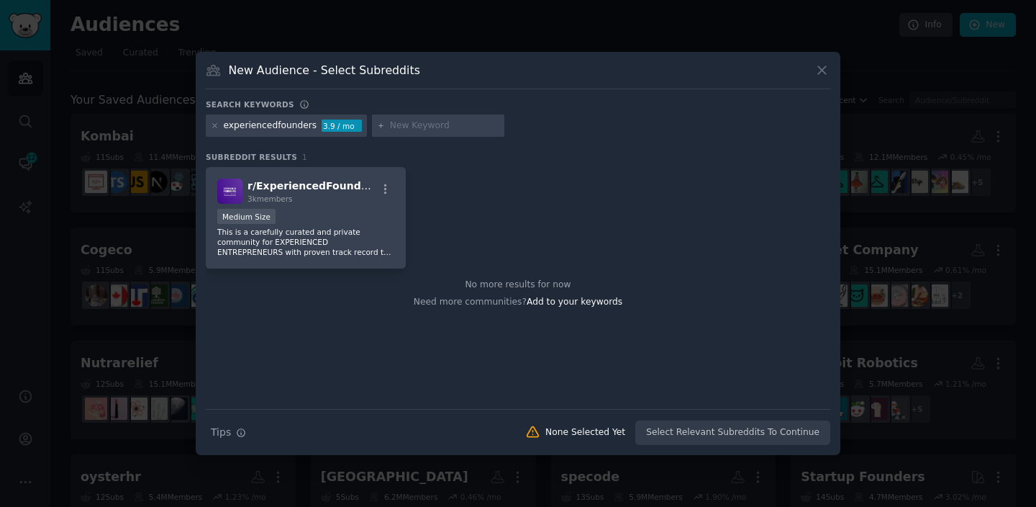
click at [822, 72] on icon at bounding box center [822, 70] width 15 height 15
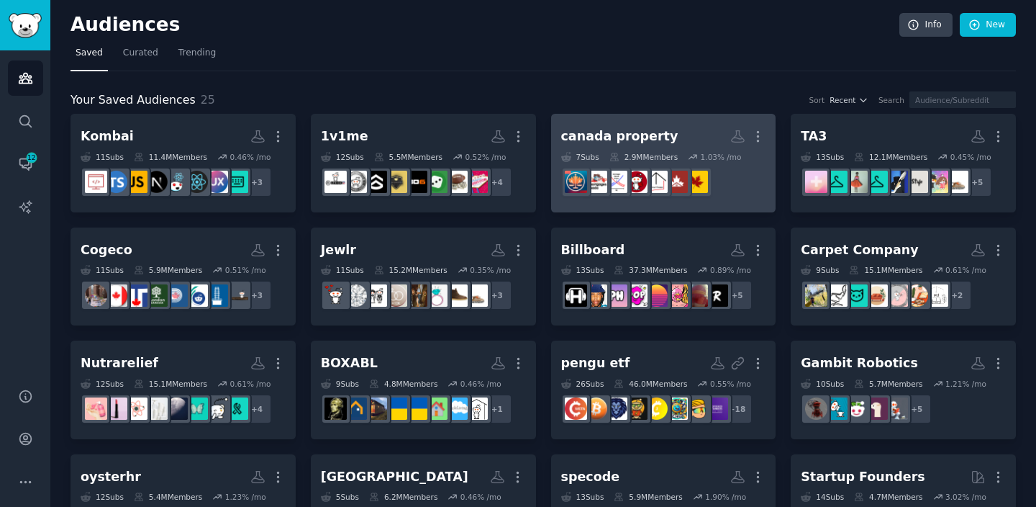
scroll to position [30, 0]
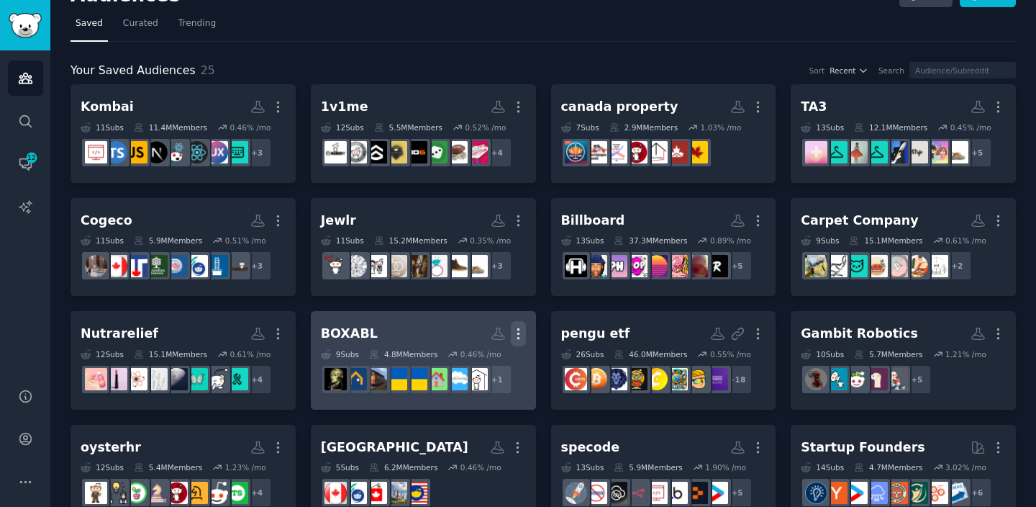
click at [518, 332] on icon "button" at bounding box center [518, 333] width 15 height 15
click at [484, 363] on p "Delete" at bounding box center [479, 363] width 33 height 15
